Goal: Information Seeking & Learning: Learn about a topic

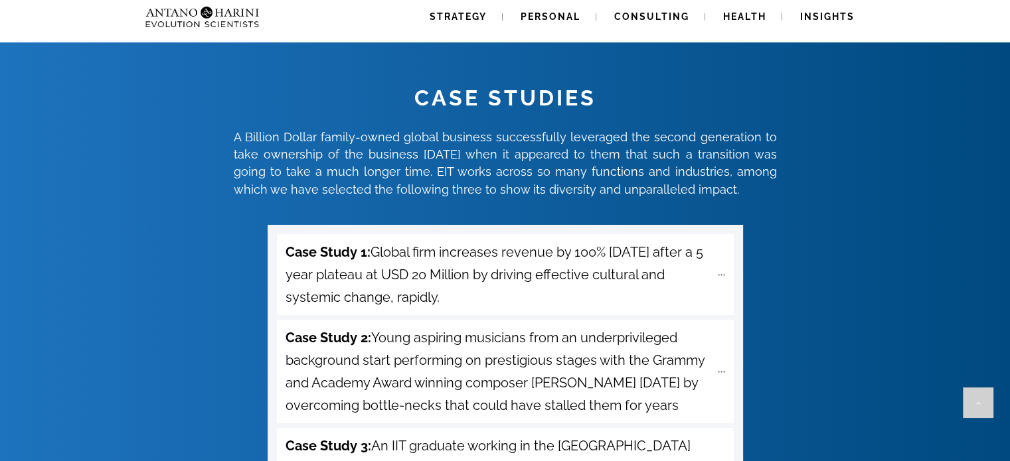
scroll to position [4593, 0]
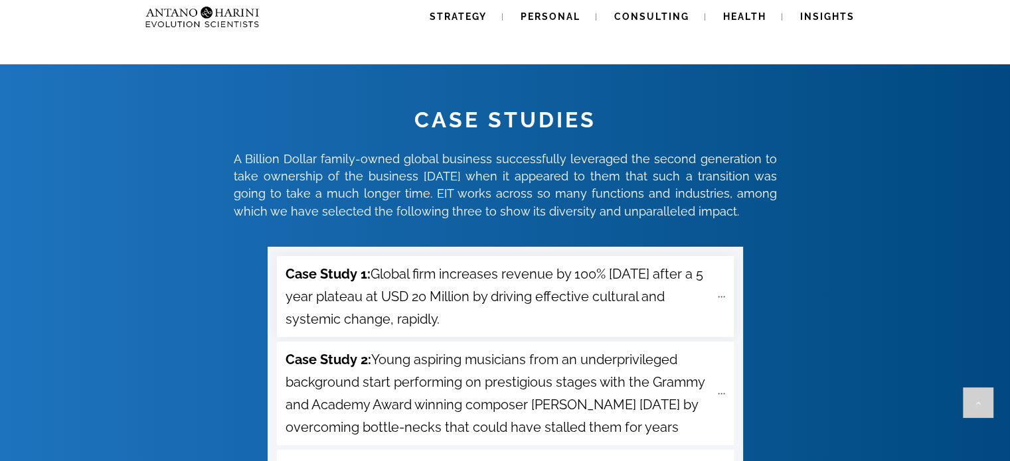
click at [495, 263] on span "Case Study 1: Global firm increases revenue by 100% [DATE] after a 5 year plate…" at bounding box center [497, 297] width 425 height 68
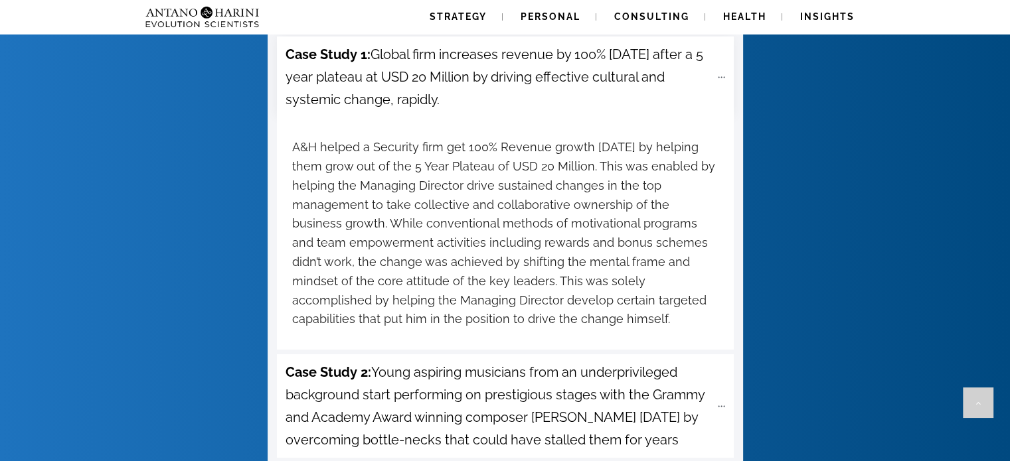
scroll to position [4820, 0]
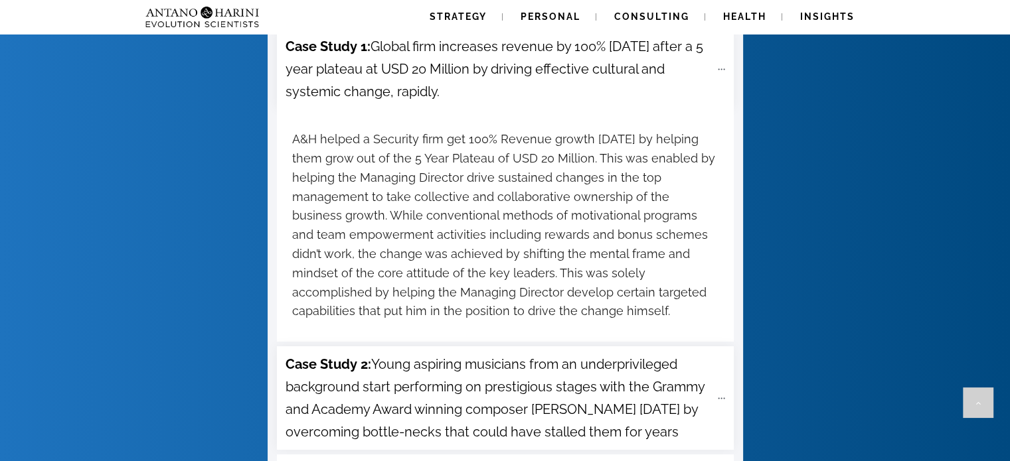
click at [518, 353] on span "Case Study 2: Young aspiring musicians from an underprivileged background start…" at bounding box center [497, 398] width 425 height 90
click at [85, 384] on div "CASE STUDIES A Billion Dollar family-owned global business successfully leverag…" at bounding box center [505, 407] width 1008 height 1060
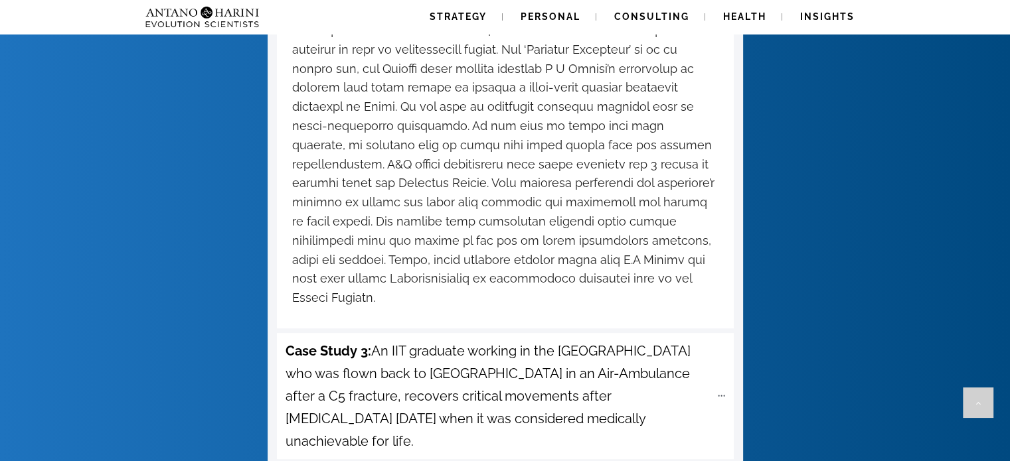
scroll to position [5298, 0]
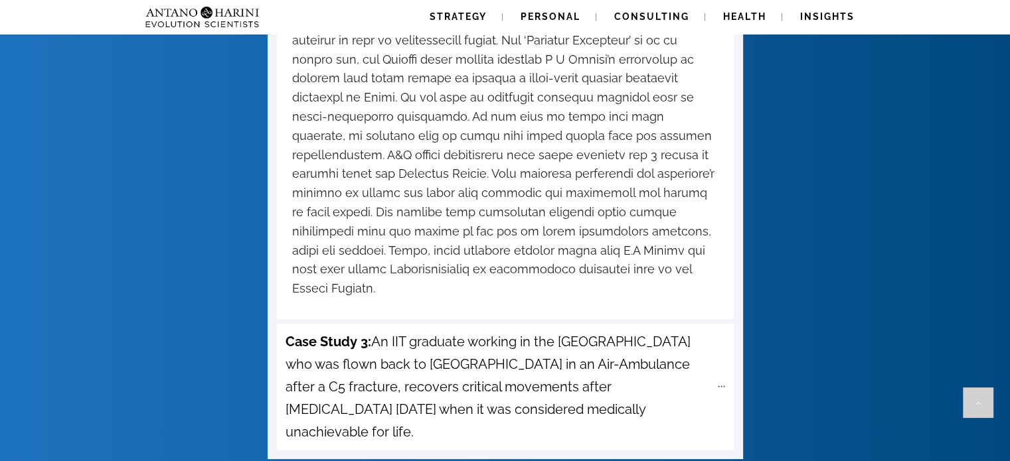
click at [343, 331] on span "Case Study 3: An IIT graduate working in the [GEOGRAPHIC_DATA] who was flown ba…" at bounding box center [497, 387] width 425 height 113
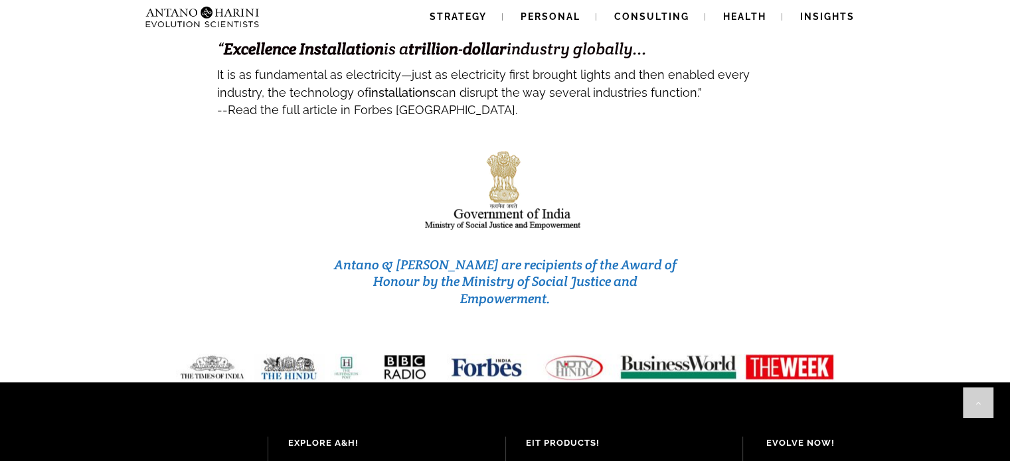
scroll to position [6679, 0]
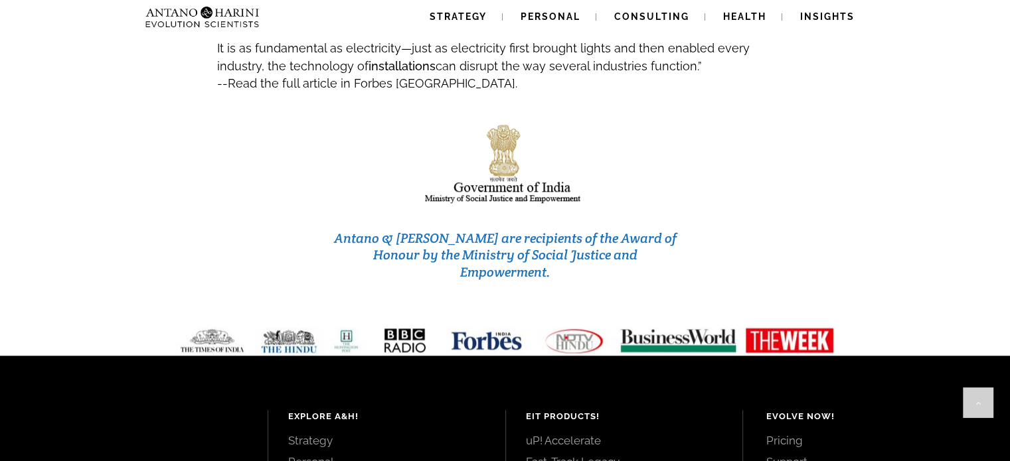
click at [298, 433] on link "Strategy" at bounding box center [386, 440] width 197 height 15
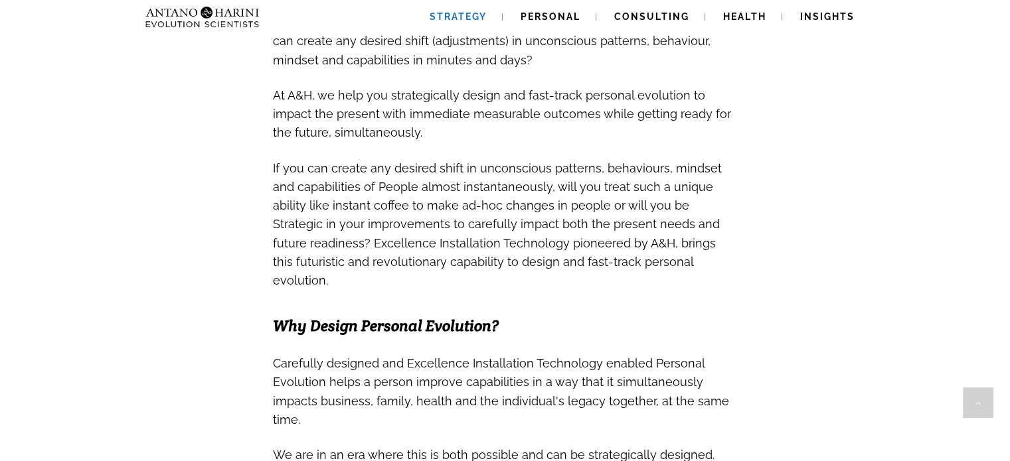
scroll to position [600, 0]
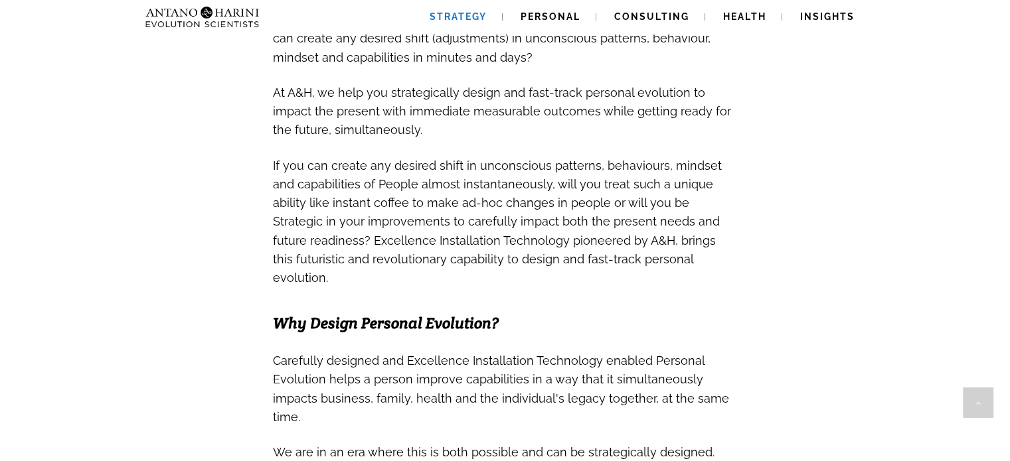
drag, startPoint x: 1019, startPoint y: 167, endPoint x: 1000, endPoint y: 100, distance: 69.6
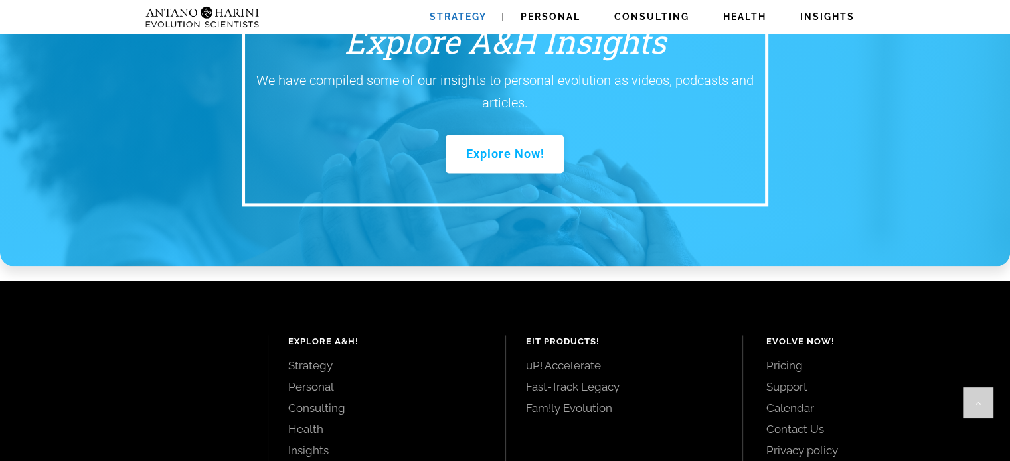
scroll to position [1969, 0]
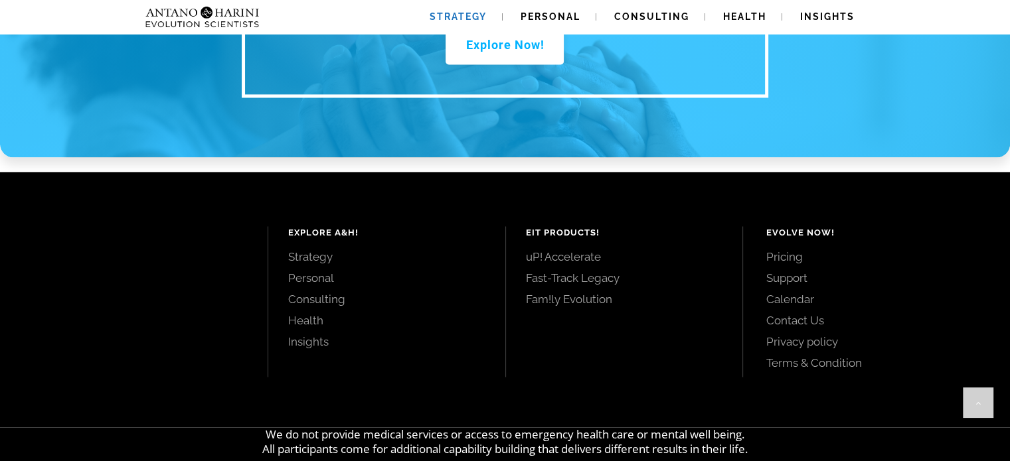
click at [544, 250] on link "uP! Accelerate" at bounding box center [624, 257] width 197 height 15
